Goal: Transaction & Acquisition: Download file/media

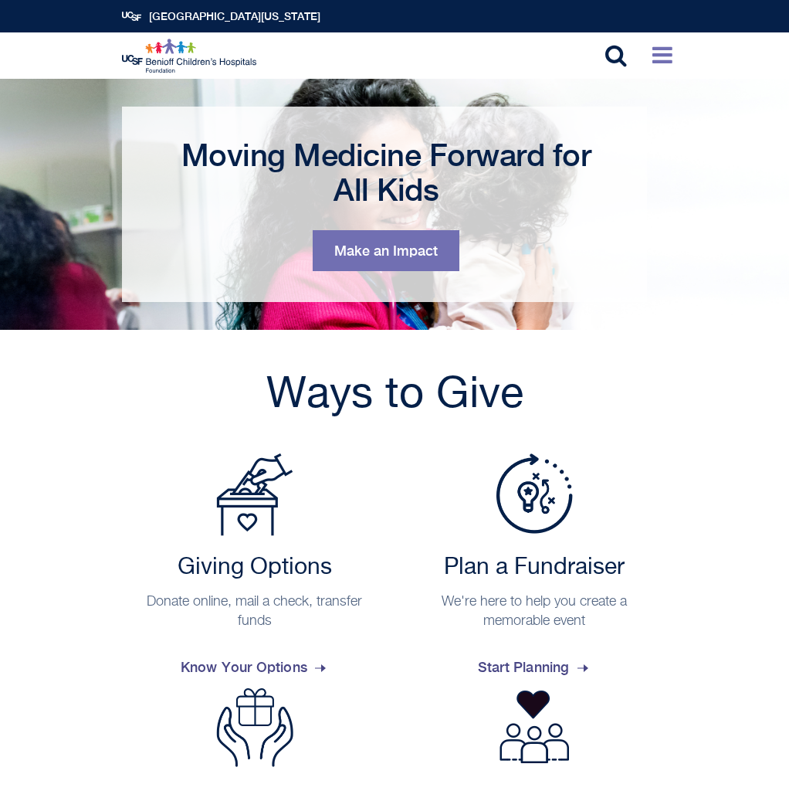
click at [668, 57] on icon at bounding box center [663, 54] width 20 height 23
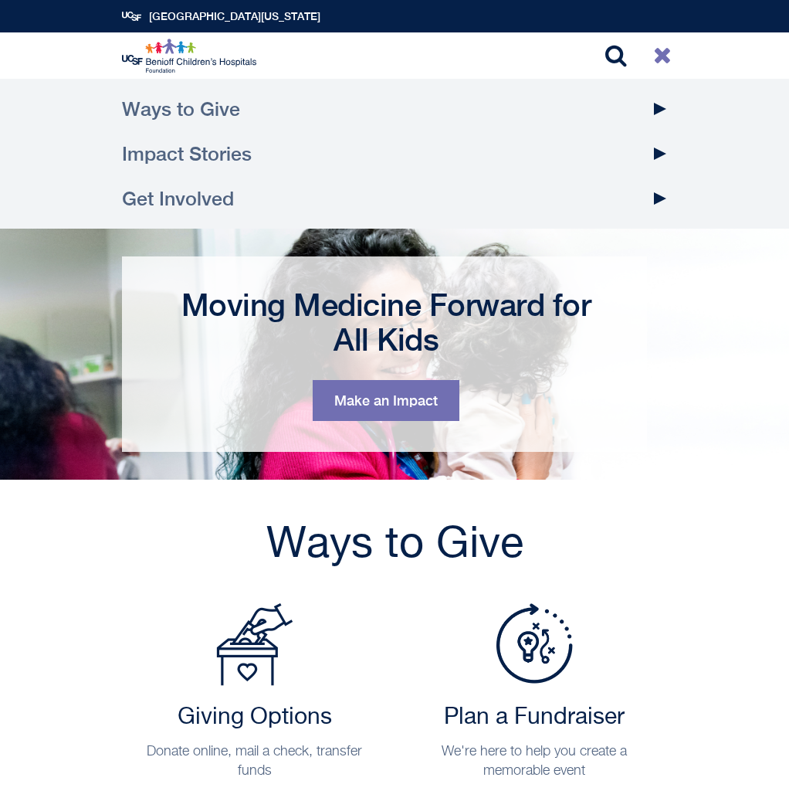
click at [205, 152] on link "Impact Stories" at bounding box center [395, 153] width 546 height 45
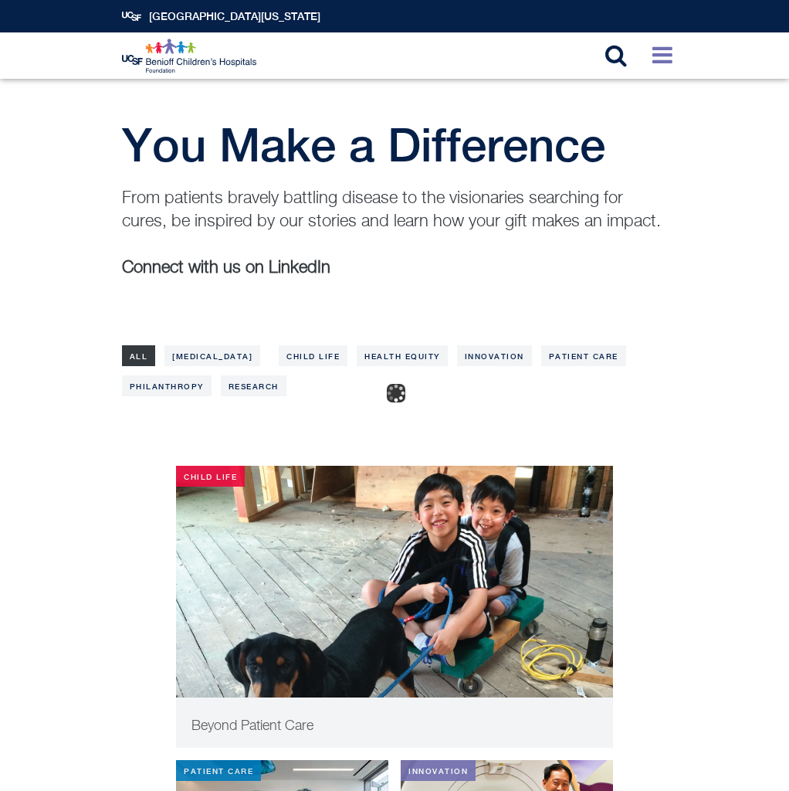
click at [660, 53] on icon at bounding box center [663, 54] width 20 height 23
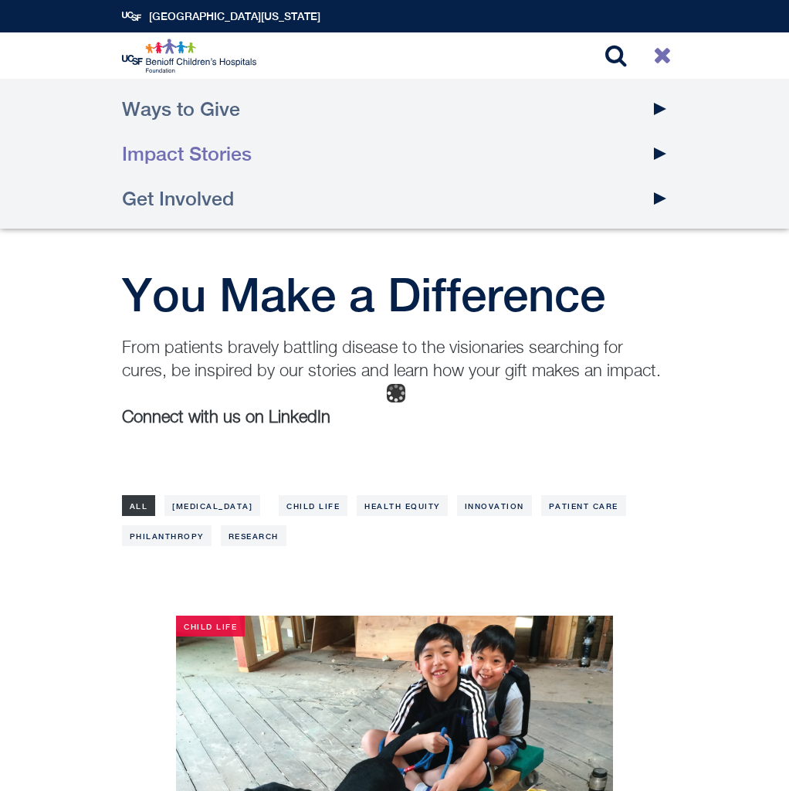
click at [659, 154] on button "Toggle Dropdown" at bounding box center [660, 153] width 39 height 45
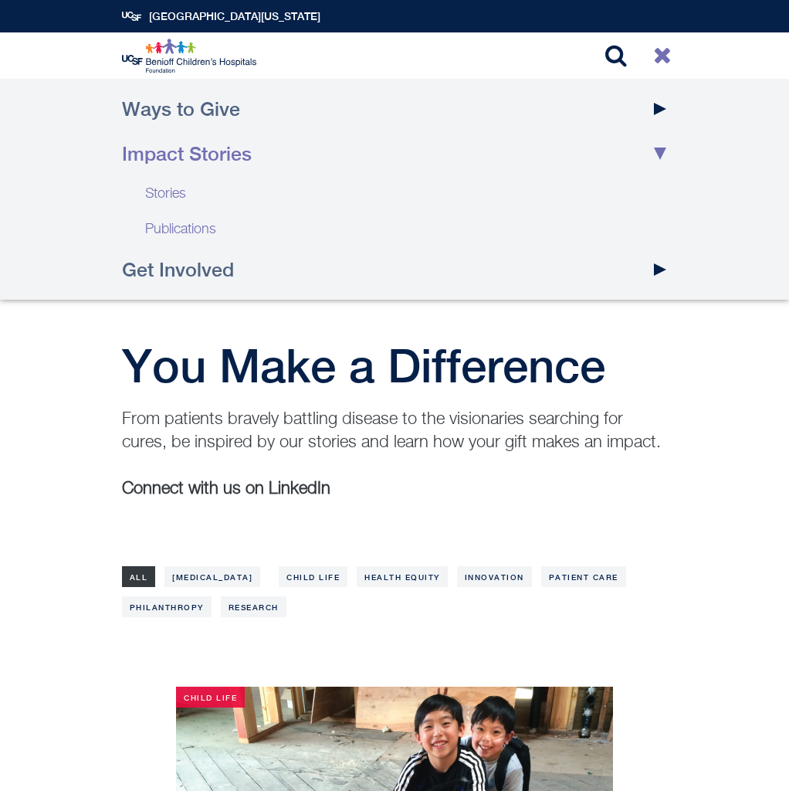
click at [202, 226] on link "Publications" at bounding box center [395, 230] width 546 height 36
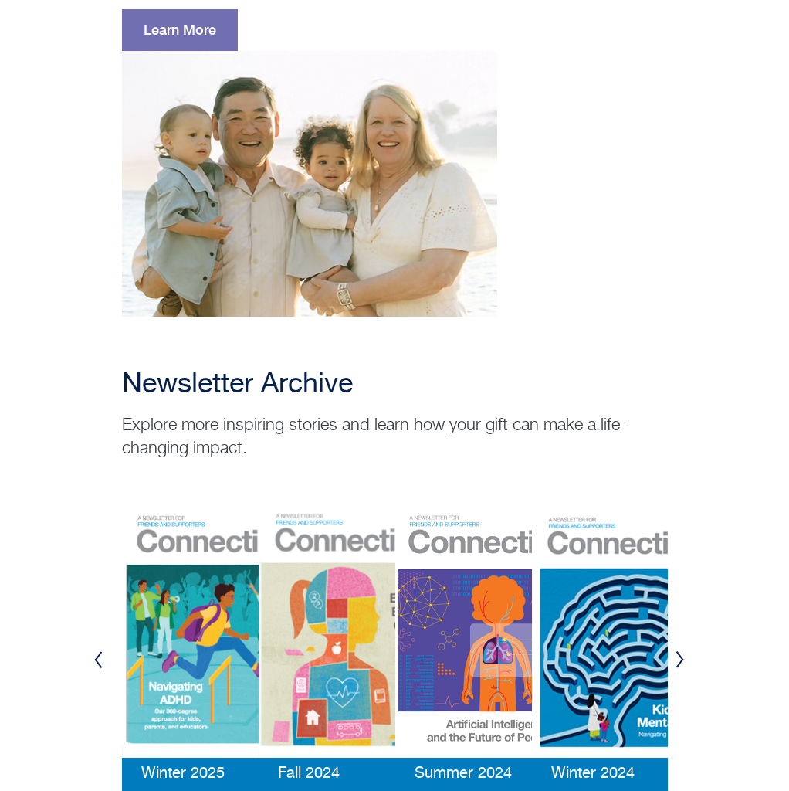
scroll to position [2527, 0]
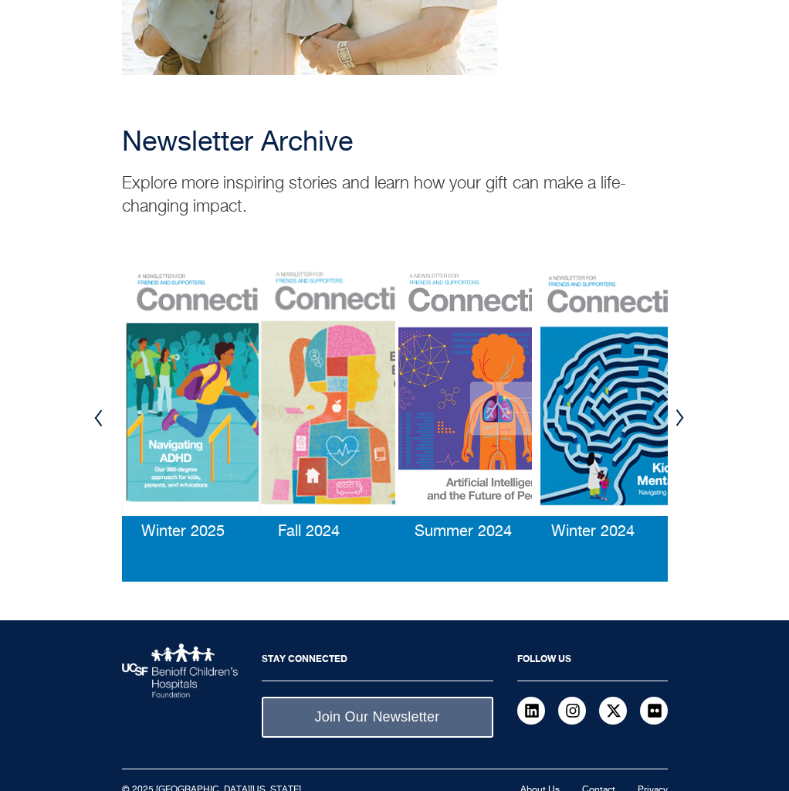
click at [195, 341] on img at bounding box center [224, 390] width 205 height 251
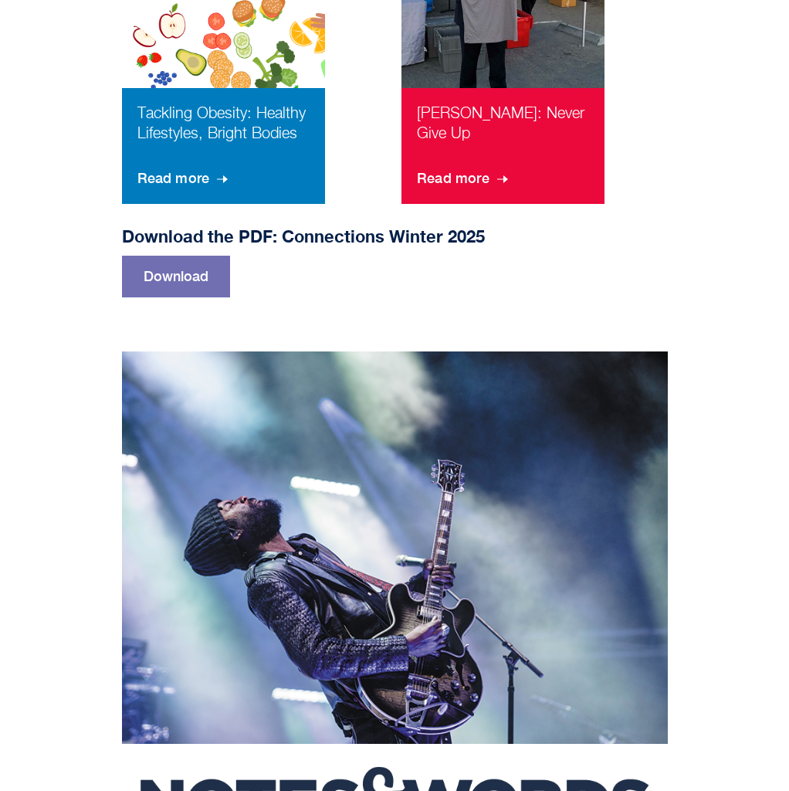
scroll to position [1649, 0]
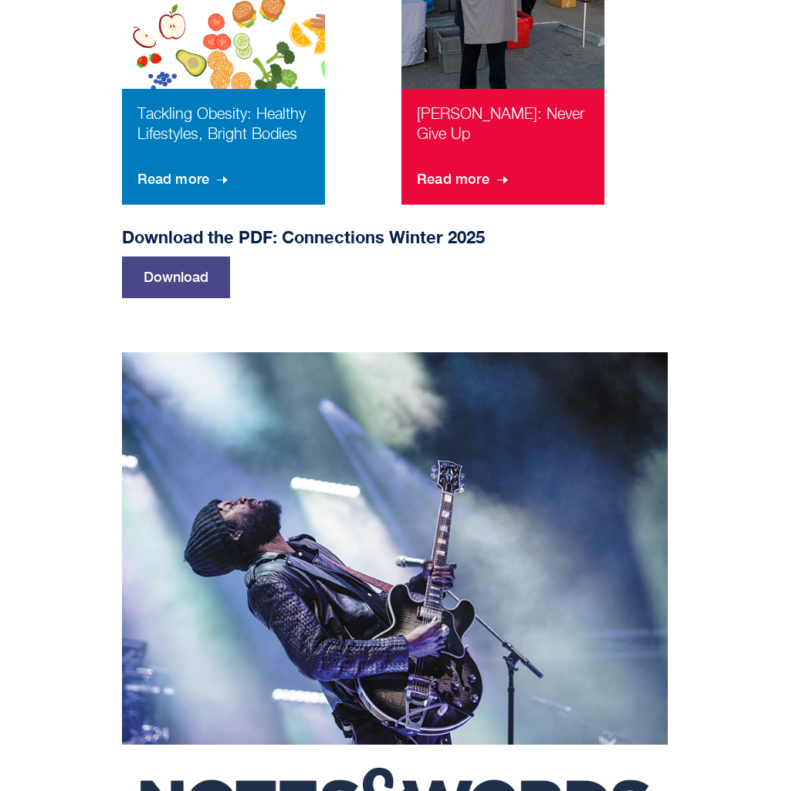
click at [154, 260] on link "Download" at bounding box center [176, 277] width 108 height 42
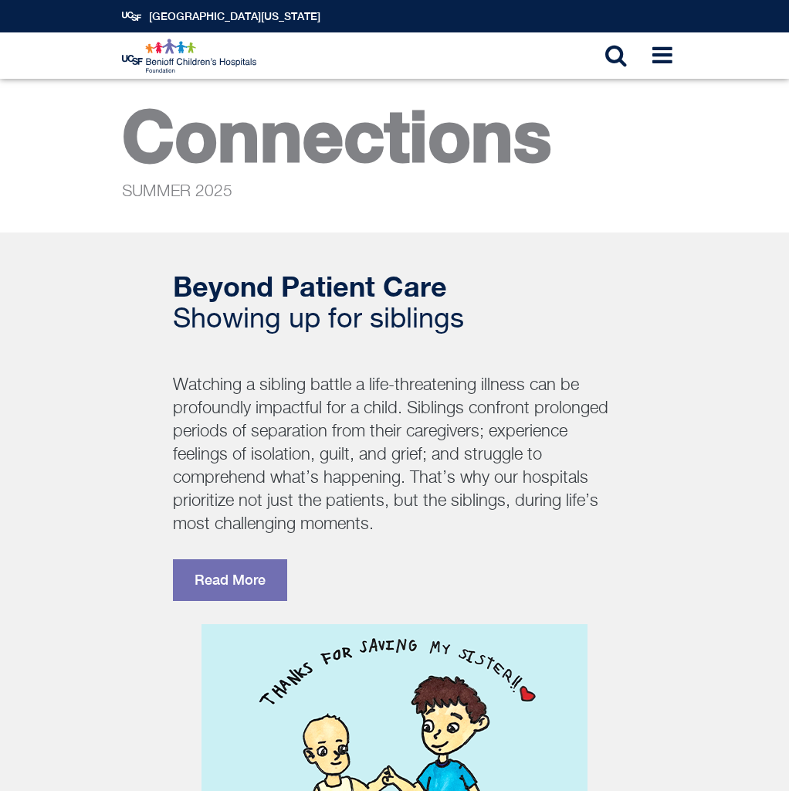
scroll to position [2262, 0]
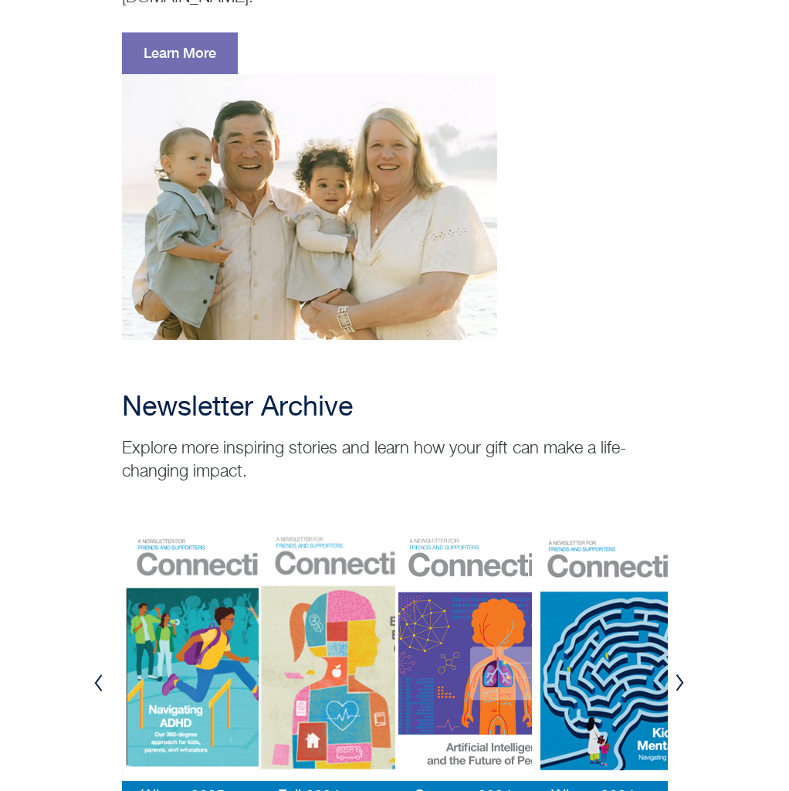
click at [322, 530] on img at bounding box center [361, 655] width 205 height 251
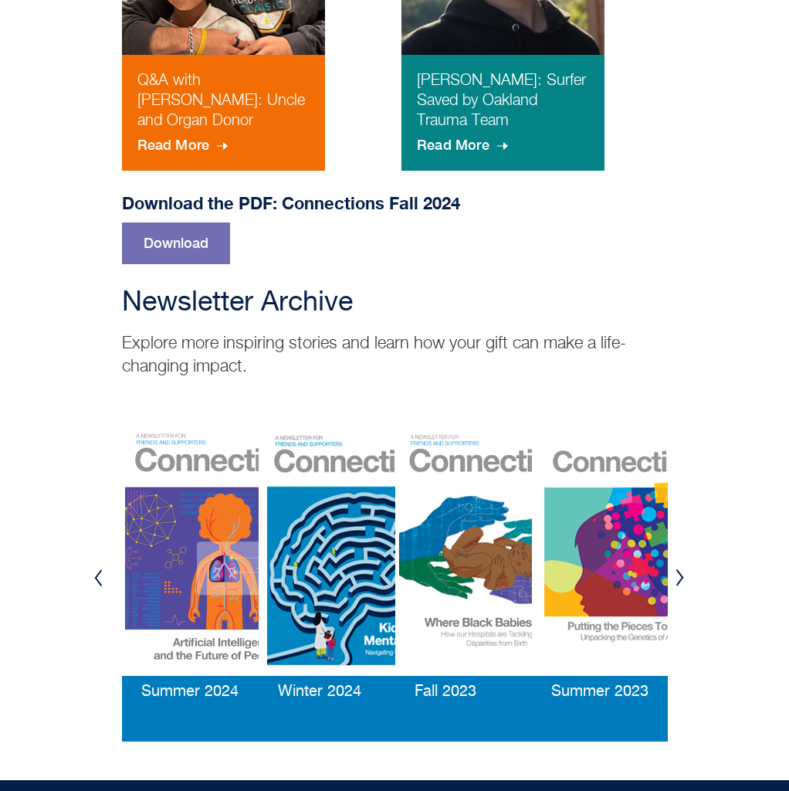
scroll to position [1643, 0]
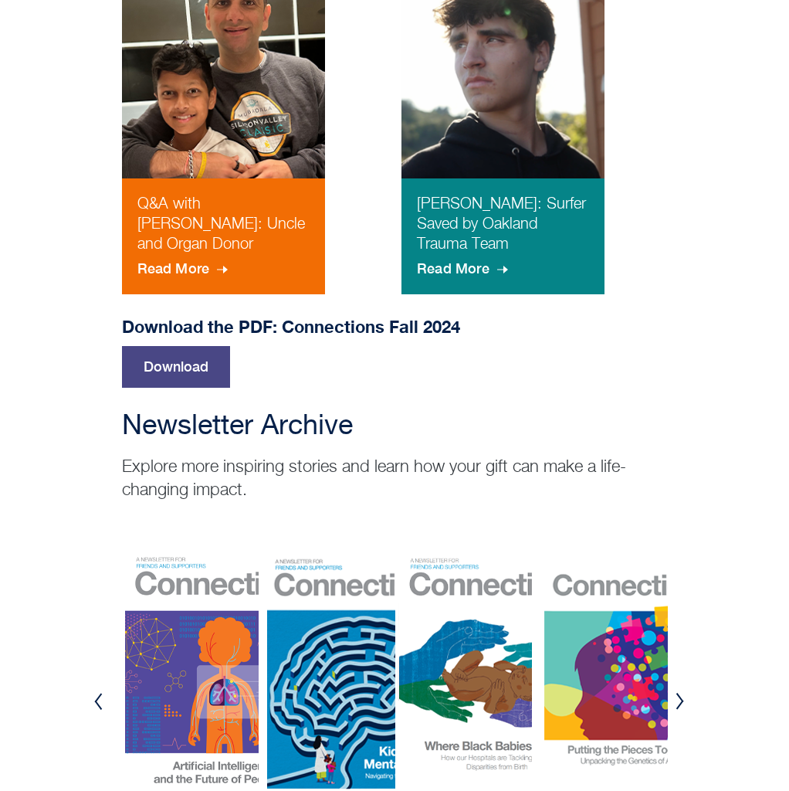
click at [209, 354] on link "Download" at bounding box center [176, 367] width 108 height 42
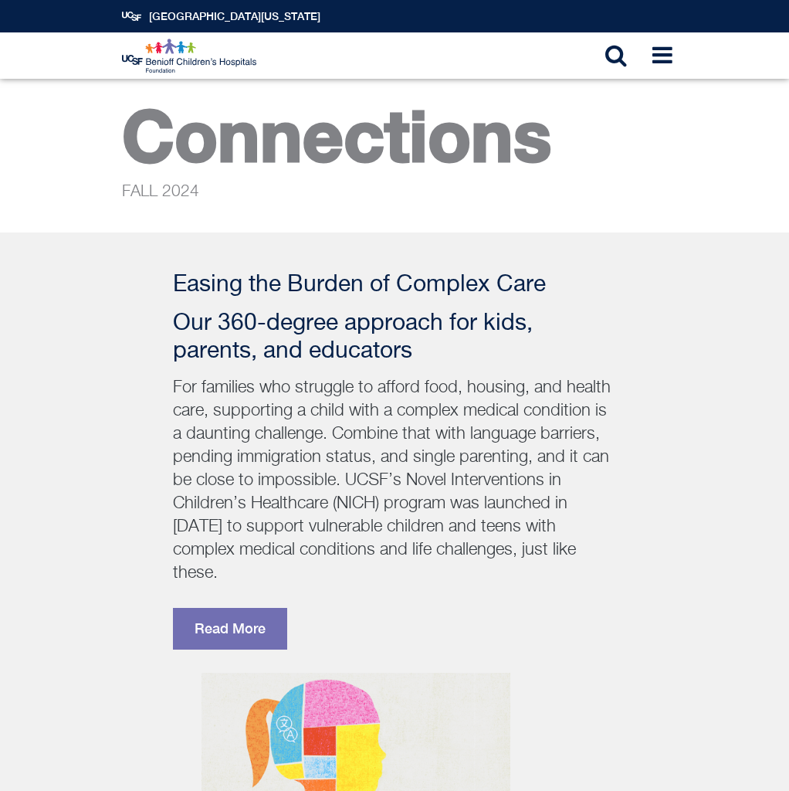
scroll to position [1643, 0]
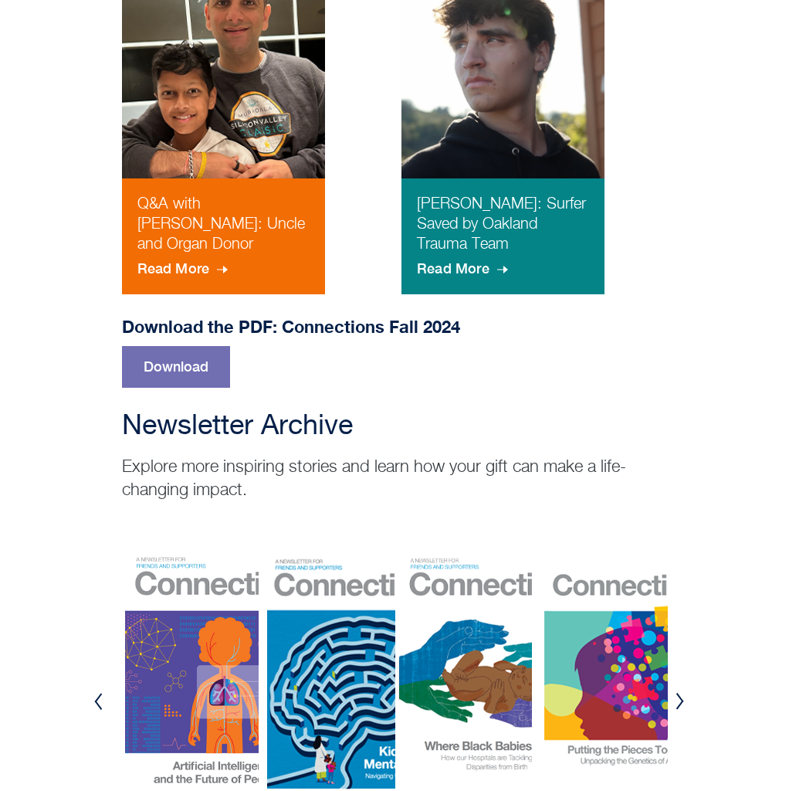
click at [196, 684] on img at bounding box center [224, 673] width 205 height 251
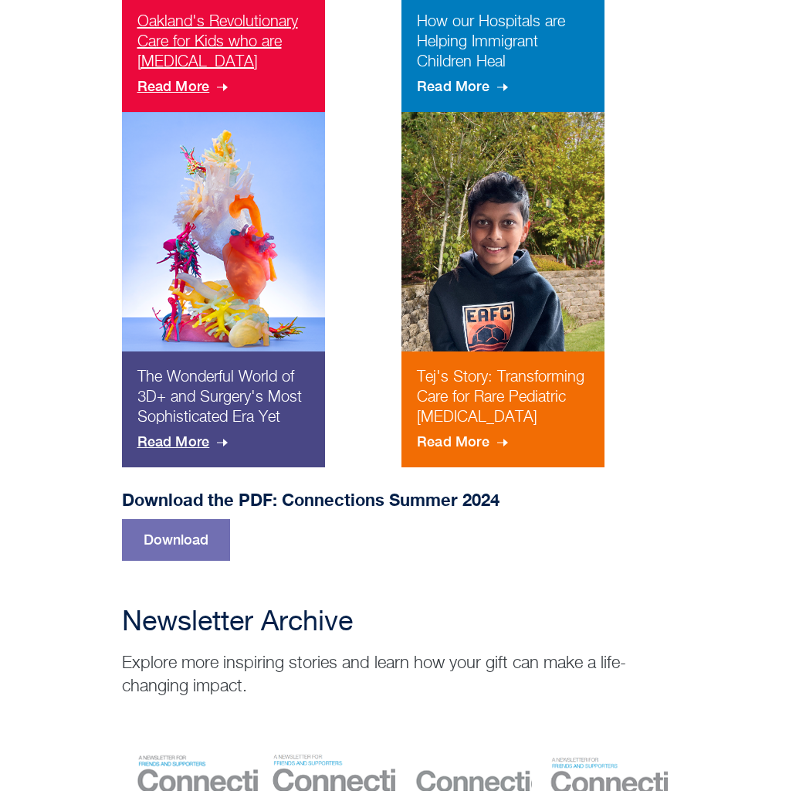
scroll to position [1514, 0]
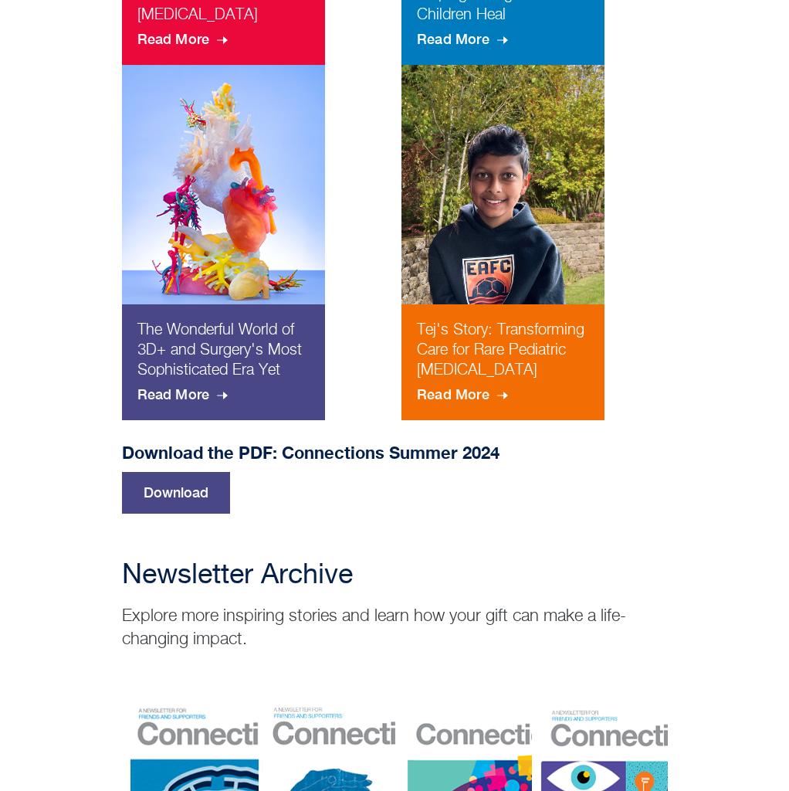
click at [200, 514] on link "Download" at bounding box center [176, 493] width 108 height 42
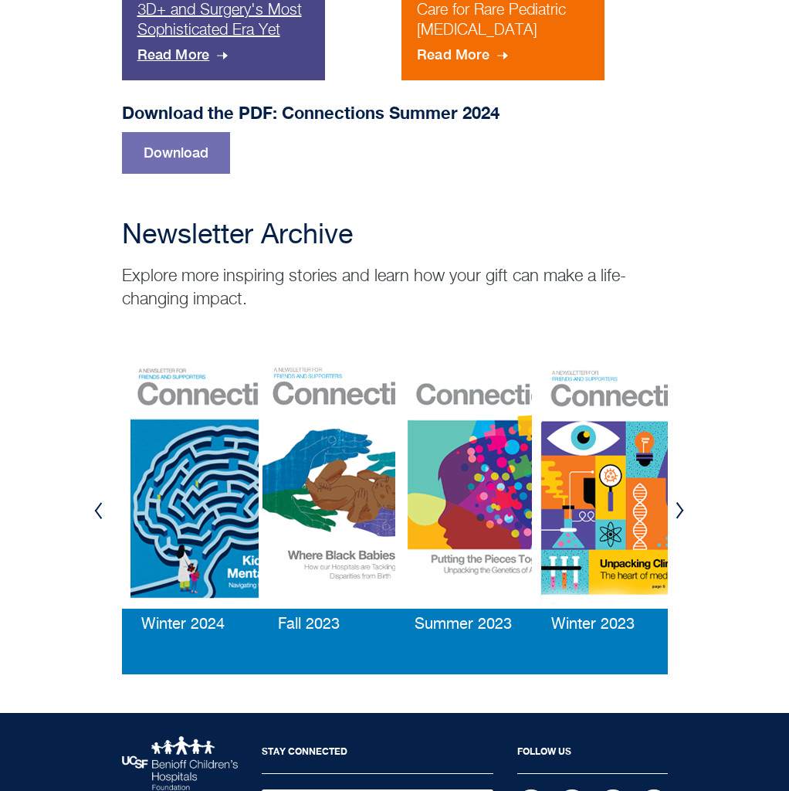
scroll to position [1893, 0]
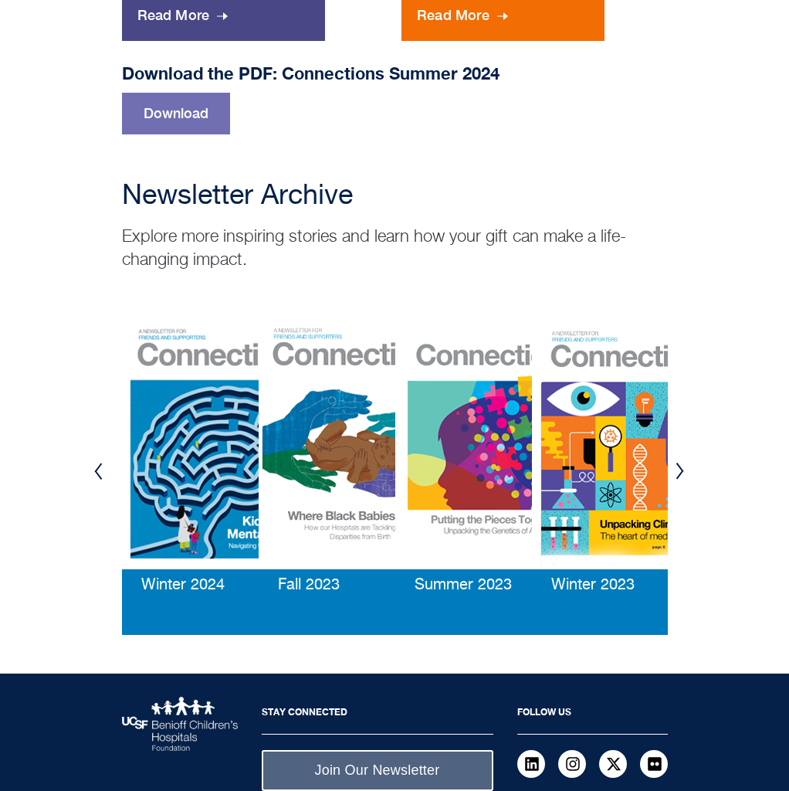
click at [188, 454] on img at bounding box center [224, 443] width 205 height 251
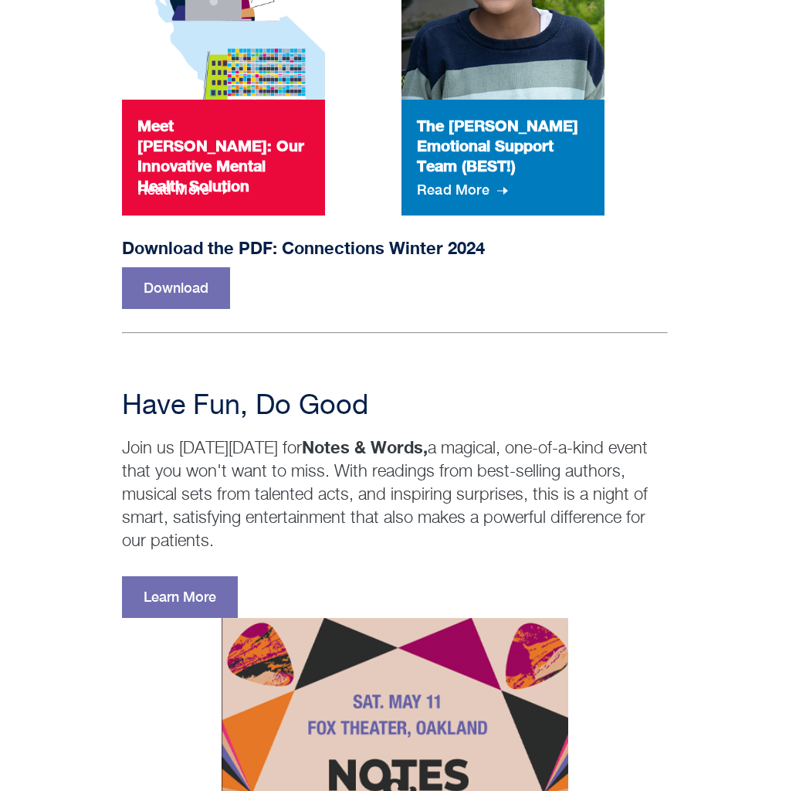
scroll to position [1686, 0]
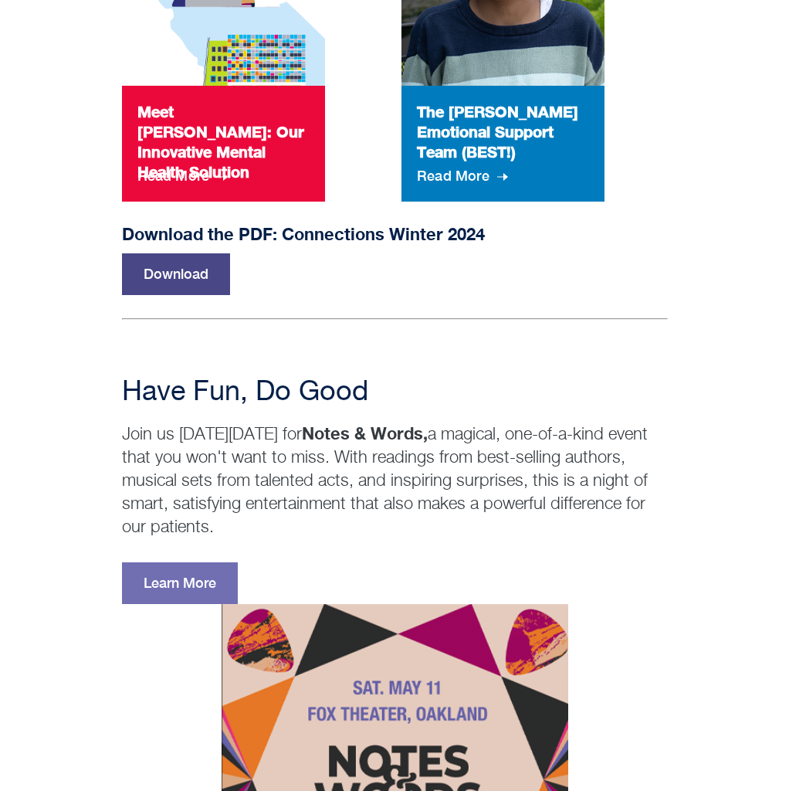
click at [179, 277] on link "Download" at bounding box center [176, 274] width 108 height 42
